Goal: Transaction & Acquisition: Purchase product/service

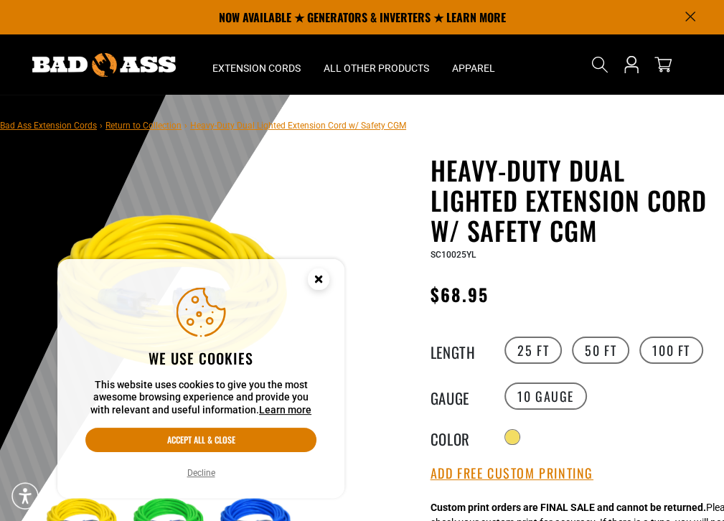
click at [319, 277] on icon "Cookie Consent" at bounding box center [318, 278] width 5 height 5
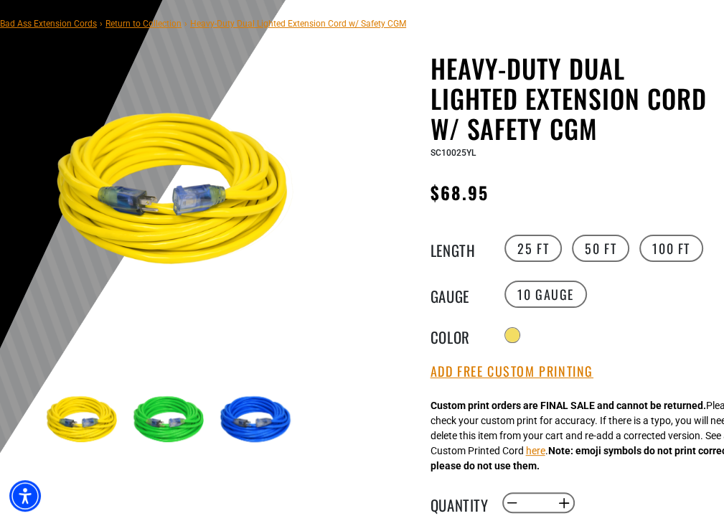
scroll to position [144, 0]
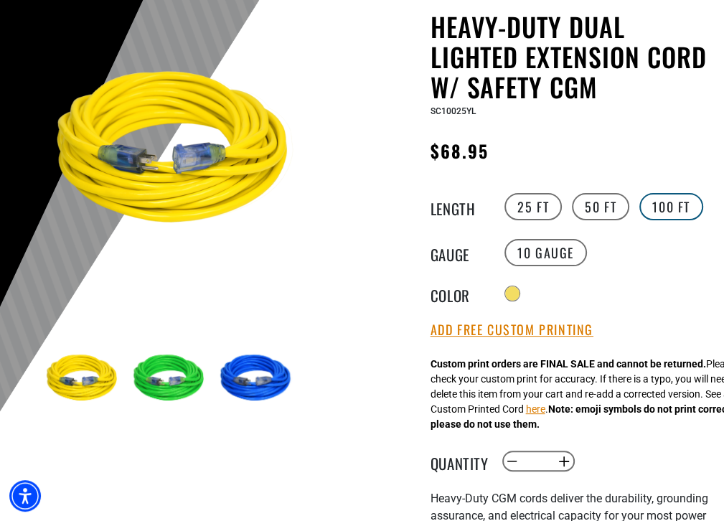
click at [654, 210] on label "100 FT" at bounding box center [672, 206] width 64 height 27
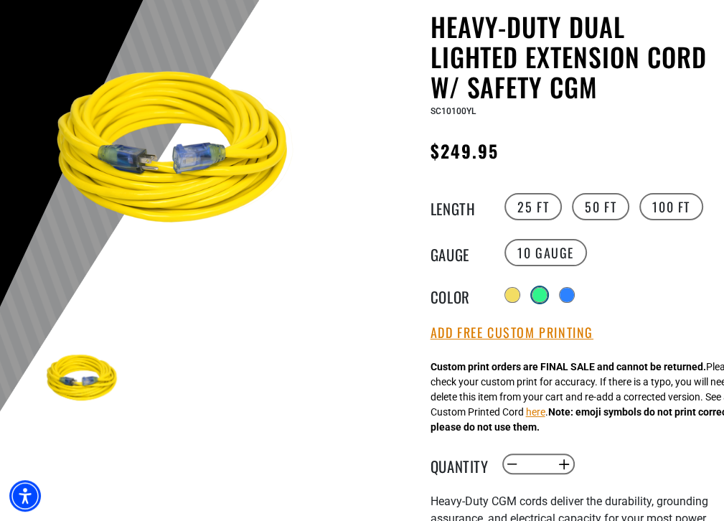
click at [545, 295] on div at bounding box center [540, 295] width 14 height 14
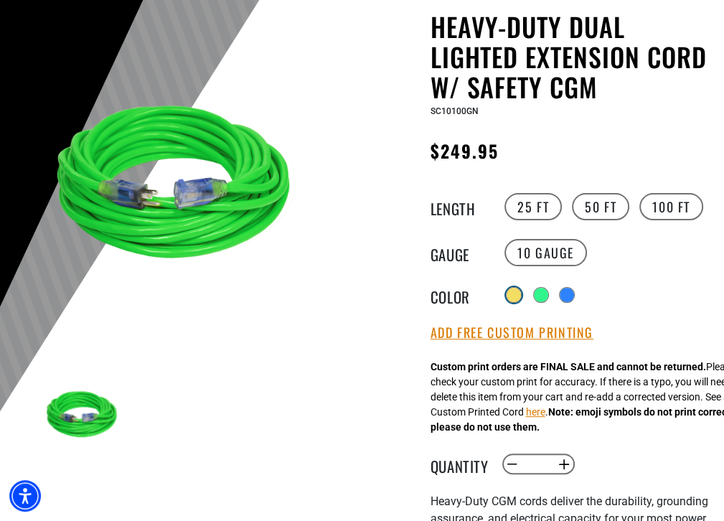
click at [517, 293] on div at bounding box center [514, 295] width 14 height 14
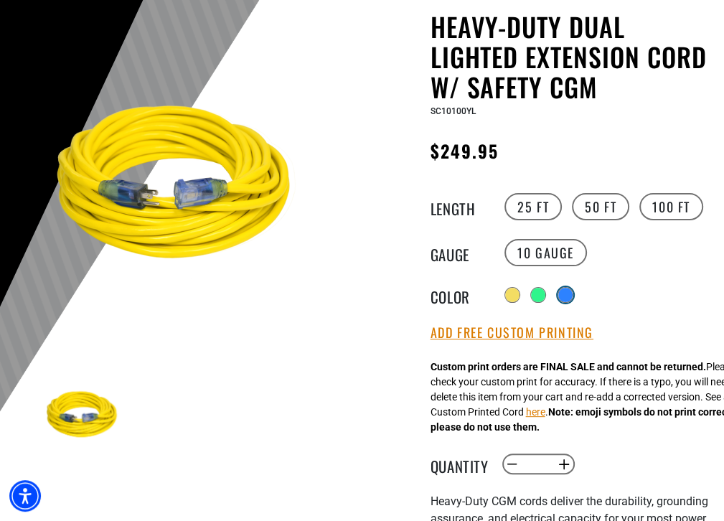
click at [561, 291] on div at bounding box center [566, 295] width 16 height 16
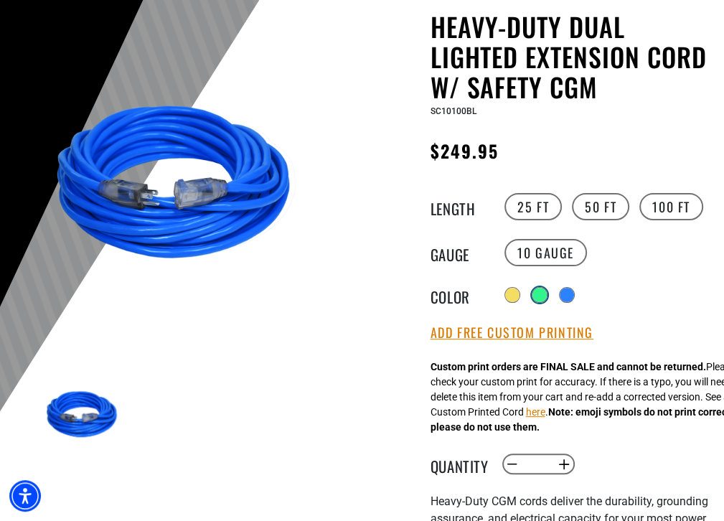
click at [539, 291] on div at bounding box center [540, 295] width 14 height 14
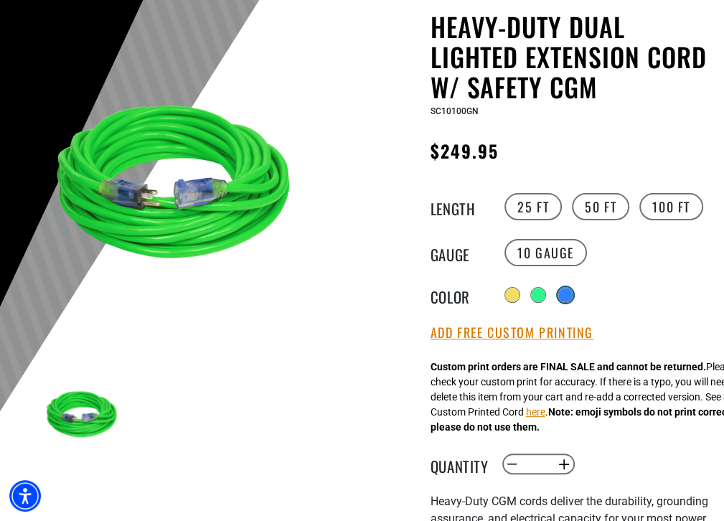
click at [572, 291] on div at bounding box center [565, 295] width 14 height 14
